Goal: Task Accomplishment & Management: Manage account settings

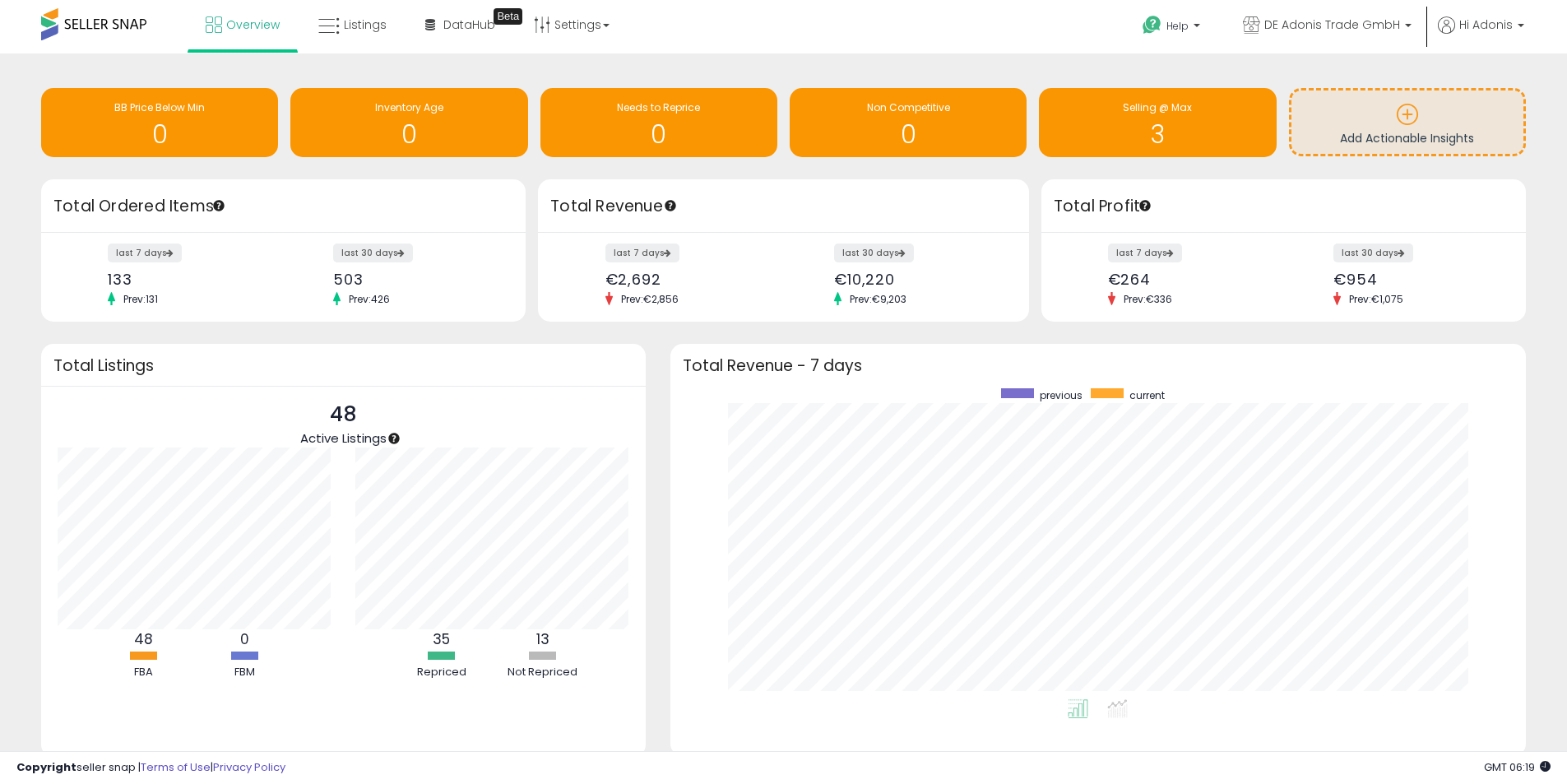
click at [1543, 17] on nav "Overview Listings DataHub Beta Help" at bounding box center [783, 34] width 1591 height 70
click at [1526, 24] on li "Hi Adonis Profile Logout" at bounding box center [1481, 37] width 98 height 40
click at [1519, 24] on b at bounding box center [1521, 29] width 7 height 12
click at [1474, 135] on link "Logout" at bounding box center [1490, 131] width 36 height 16
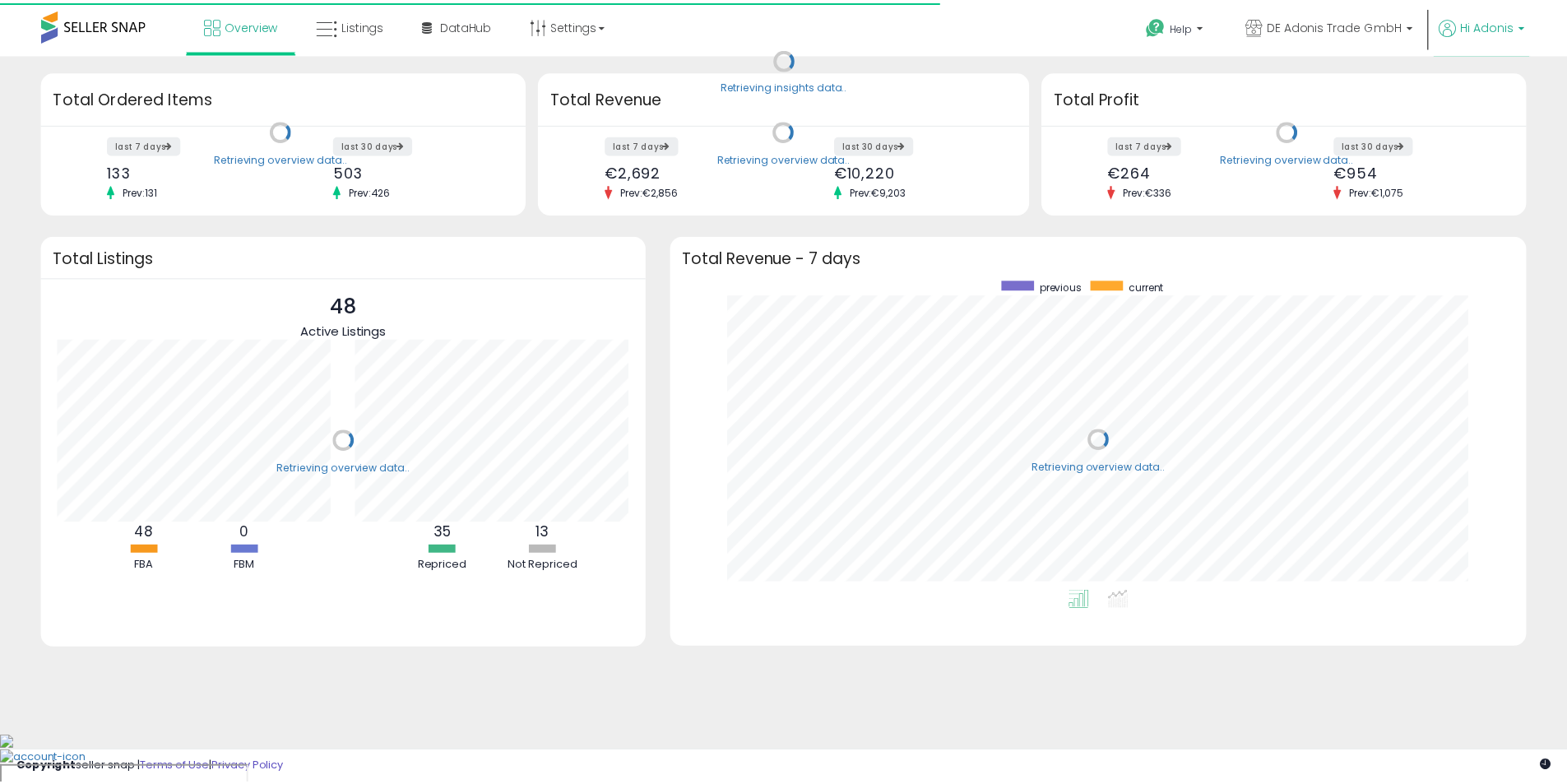
scroll to position [310, 830]
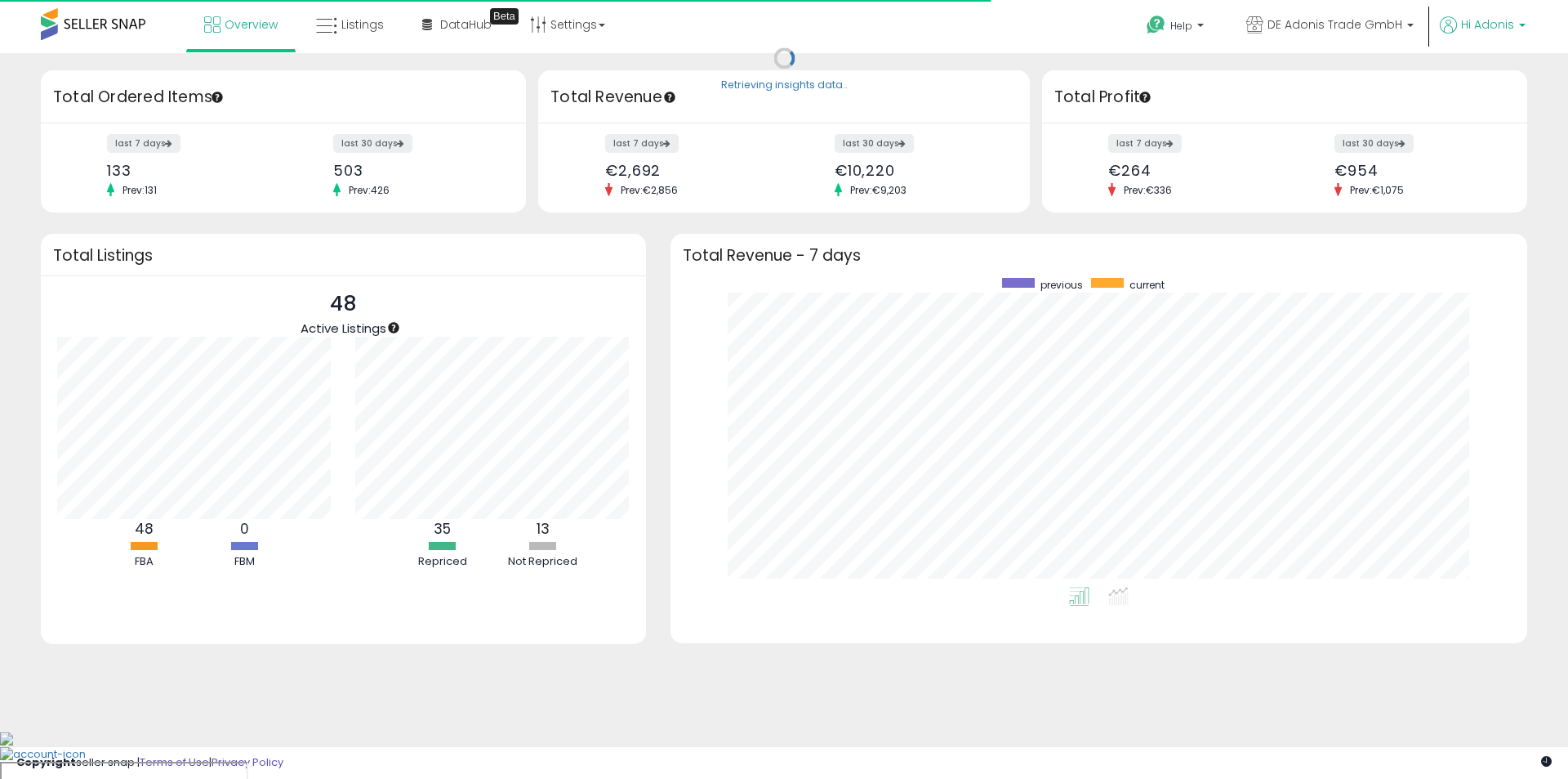
click at [1520, 27] on b at bounding box center [1522, 29] width 7 height 12
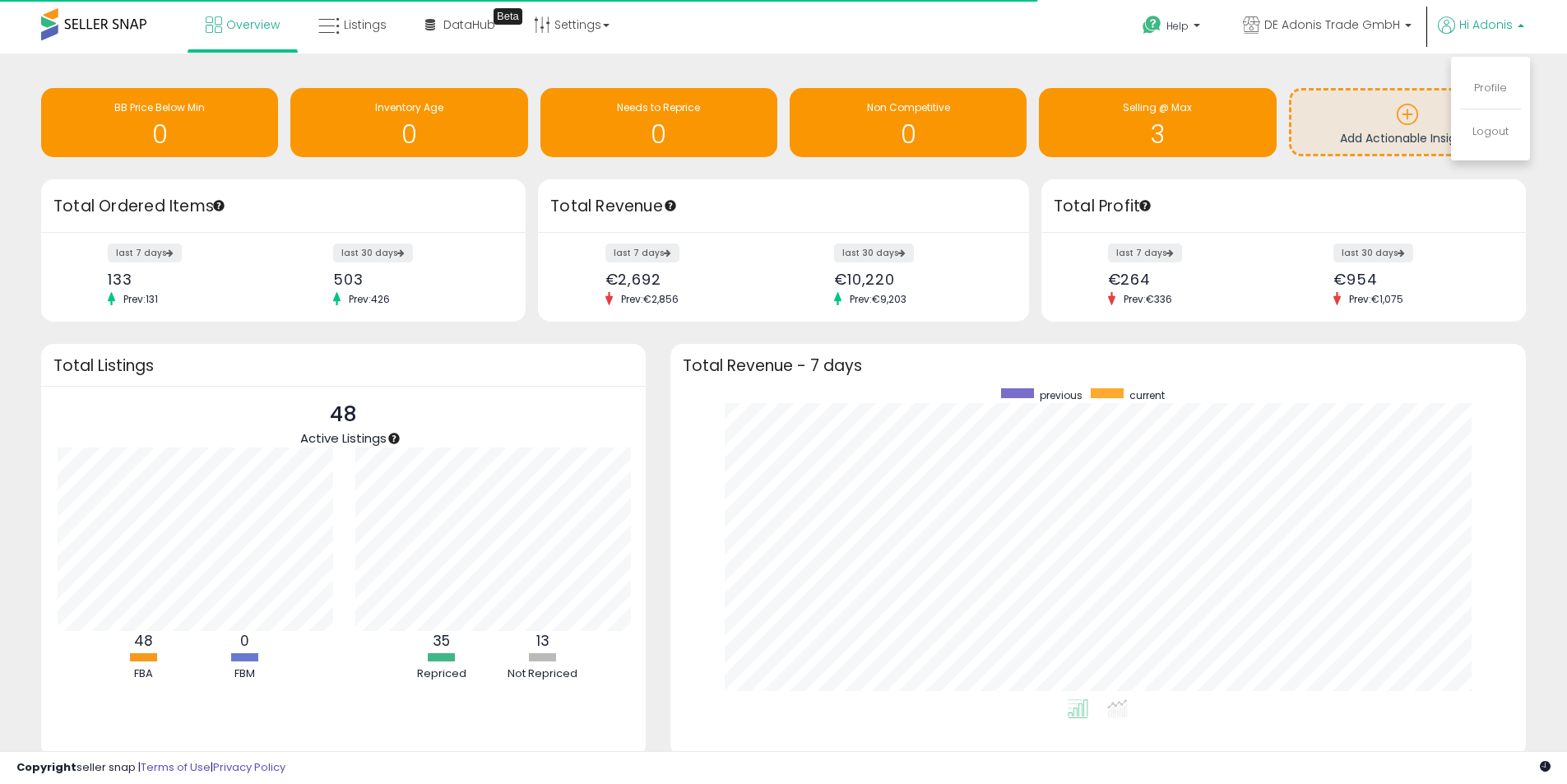
scroll to position [0, 0]
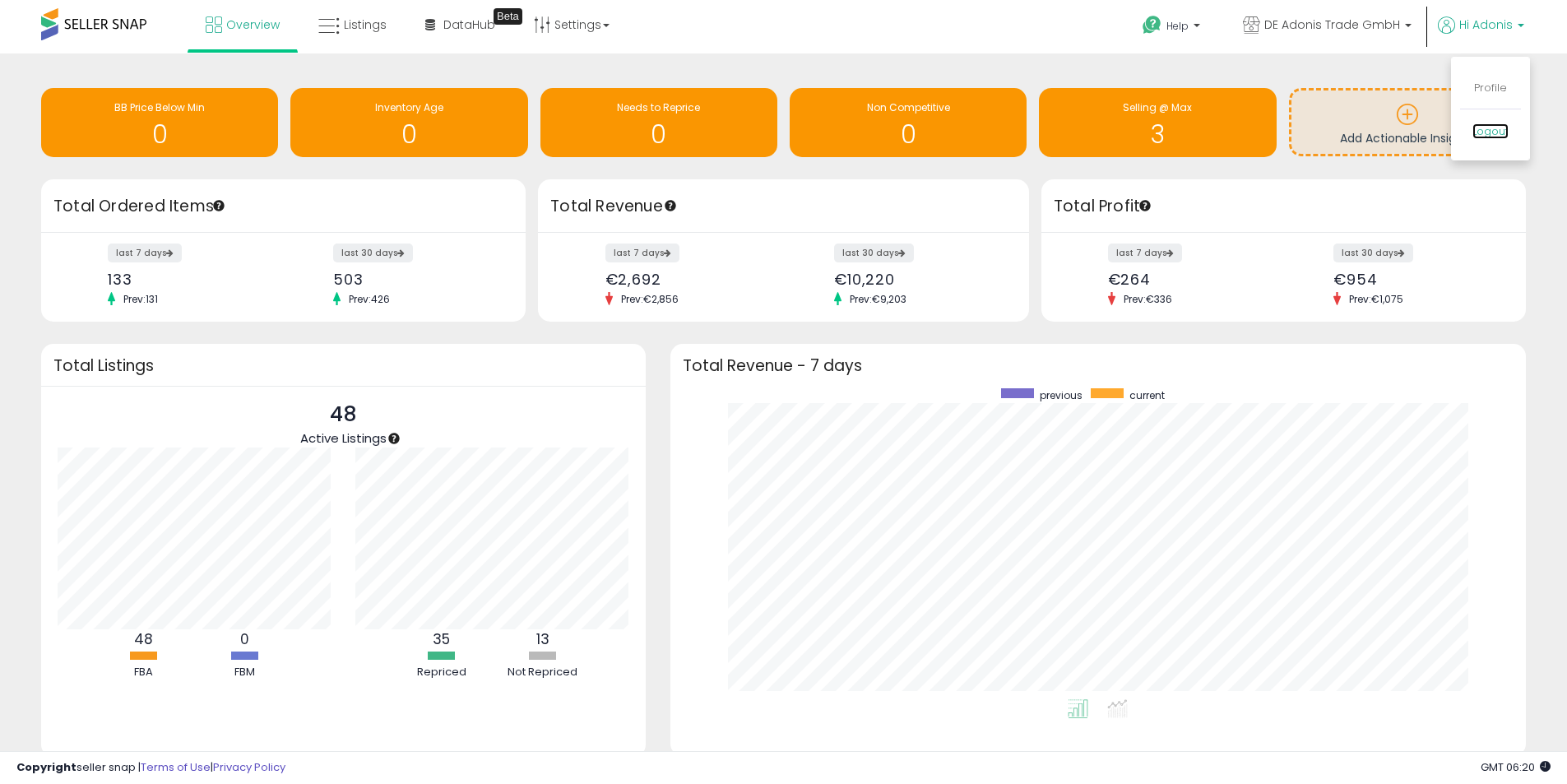
click at [1485, 130] on link "Logout" at bounding box center [1490, 131] width 36 height 16
